Goal: Transaction & Acquisition: Purchase product/service

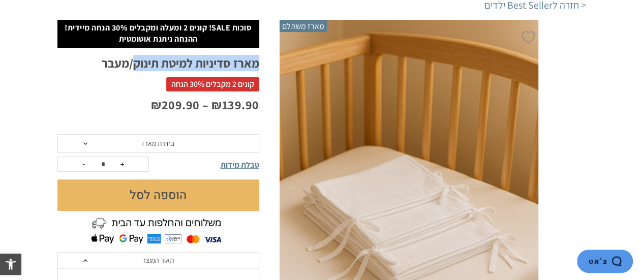
scroll to position [110, 0]
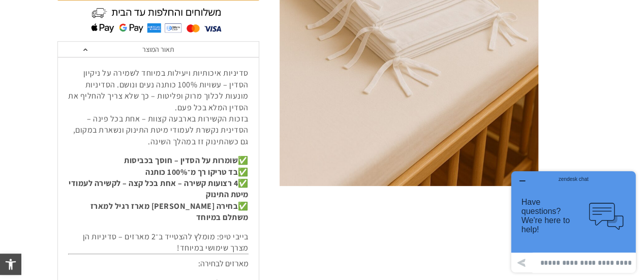
scroll to position [371, 0]
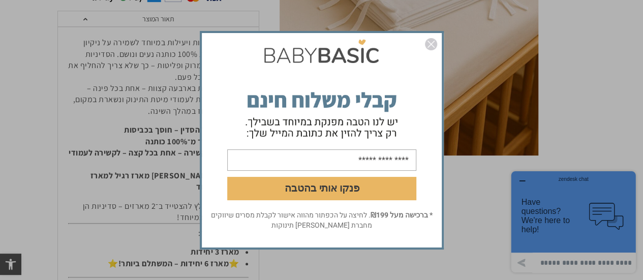
click at [431, 42] on img "סגור" at bounding box center [431, 44] width 12 height 12
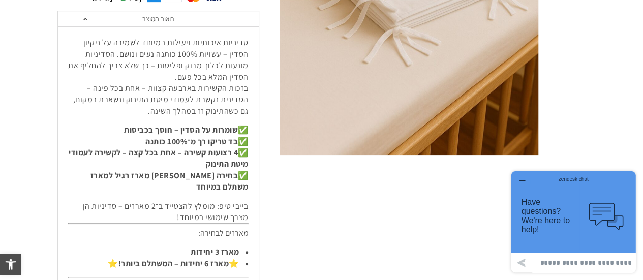
click at [521, 179] on icon "button" at bounding box center [522, 181] width 8 height 8
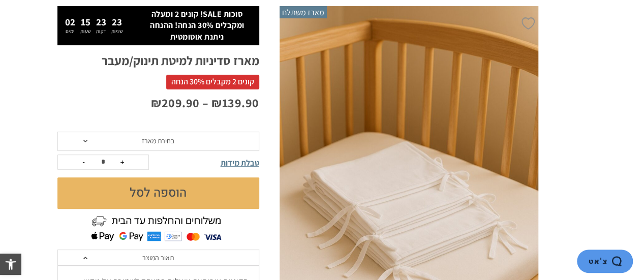
scroll to position [126, 0]
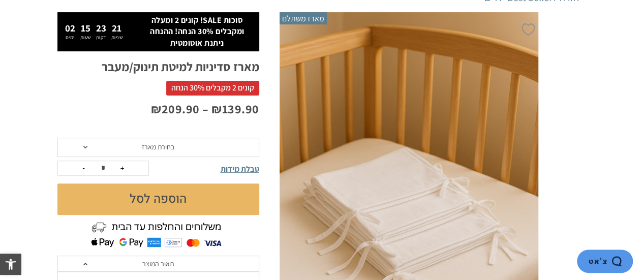
click at [86, 146] on span at bounding box center [85, 147] width 4 height 3
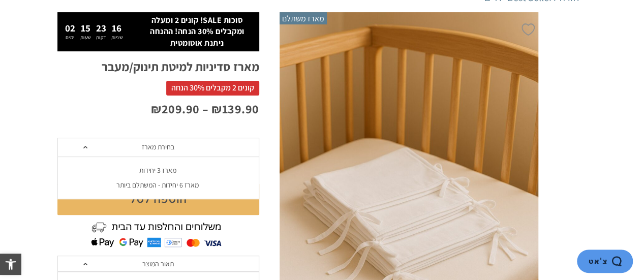
click at [151, 184] on div "מארז 6 יחידות - המשתלם ביותר" at bounding box center [158, 185] width 202 height 9
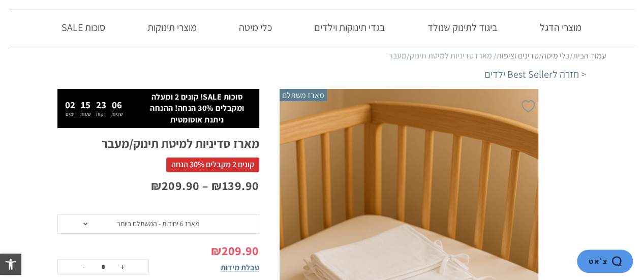
scroll to position [53, 0]
